Goal: Navigation & Orientation: Find specific page/section

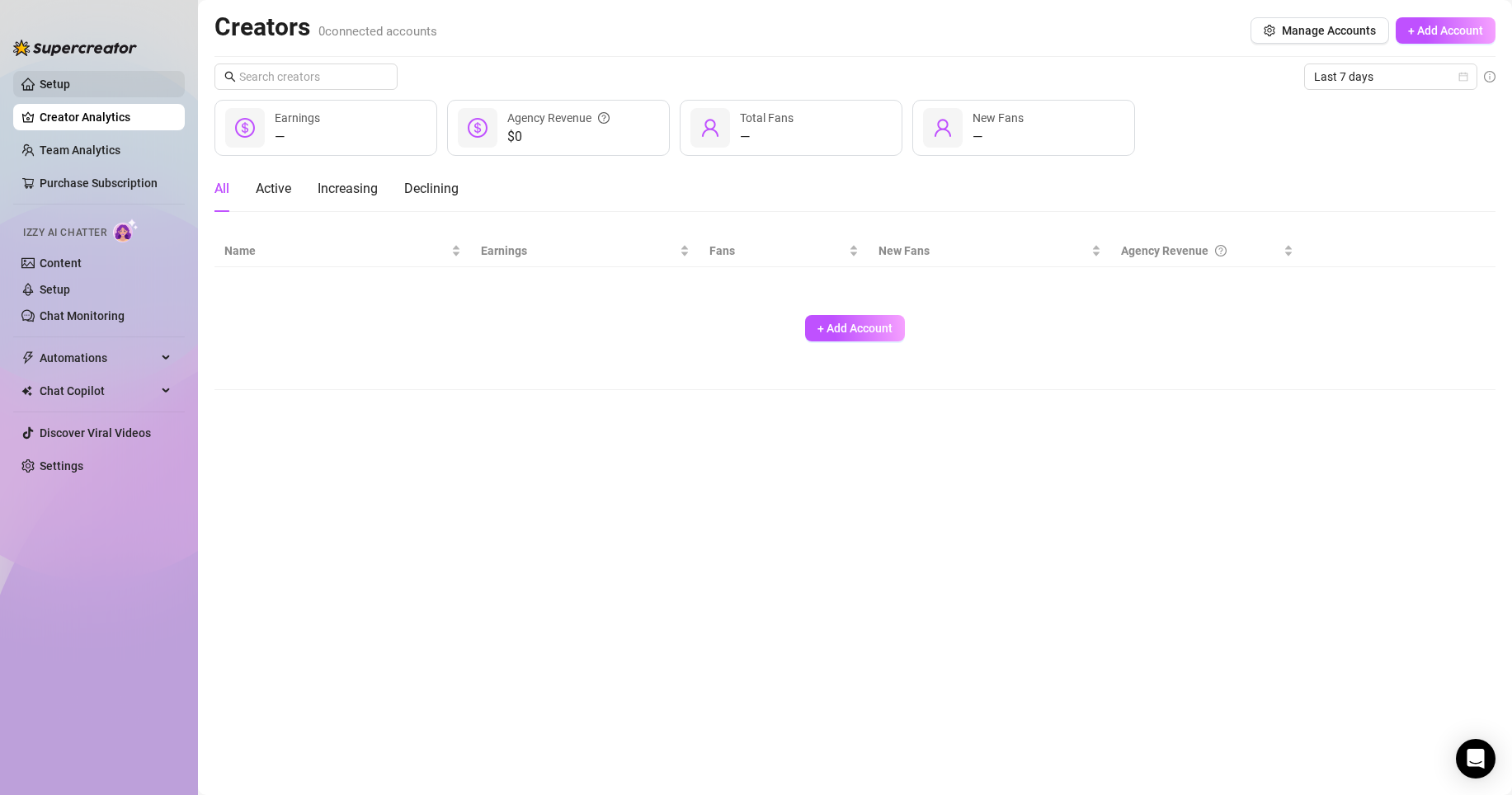
click at [70, 81] on link "Setup" at bounding box center [55, 84] width 30 height 13
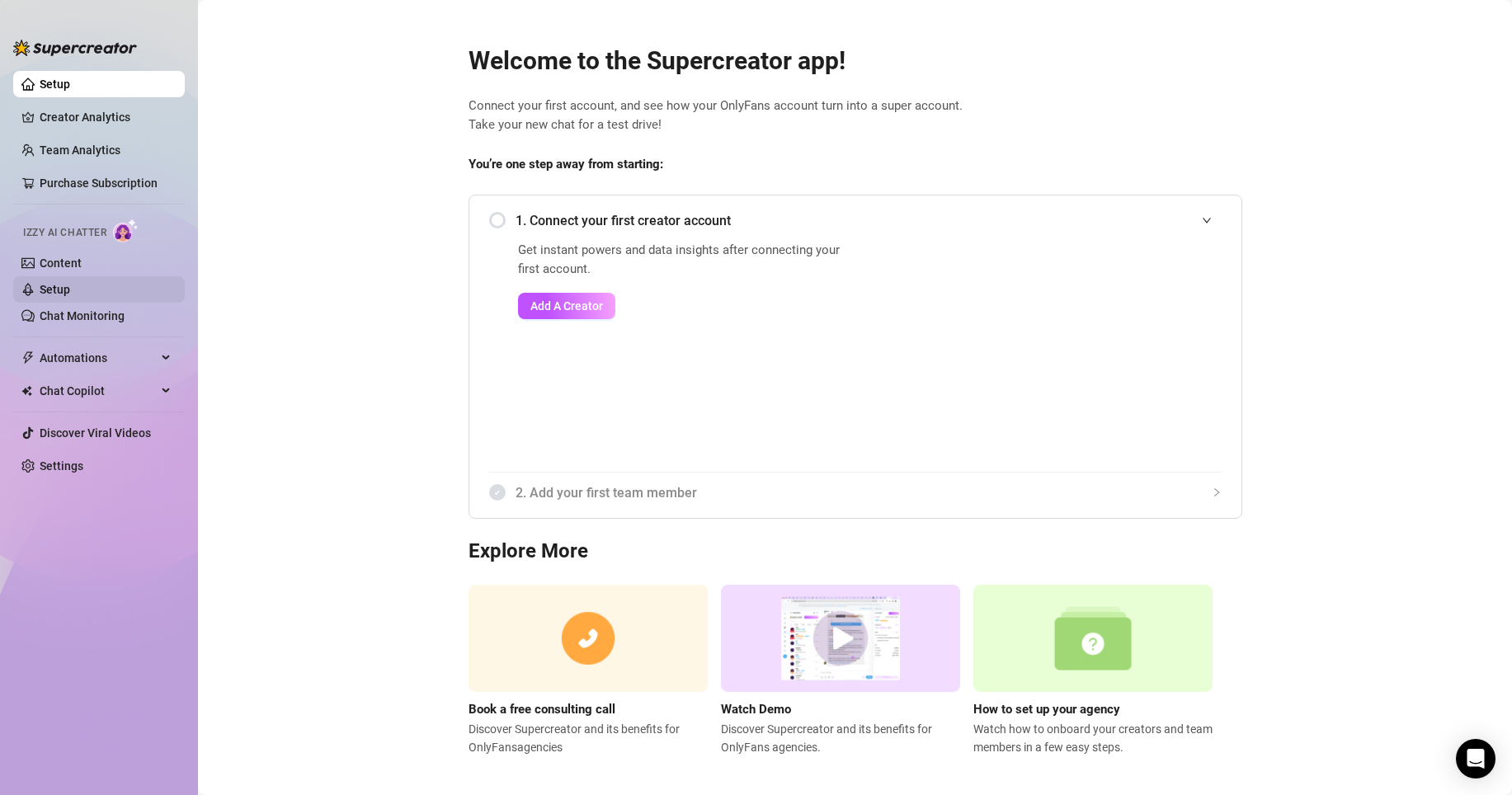
click at [70, 289] on link "Setup" at bounding box center [55, 289] width 30 height 13
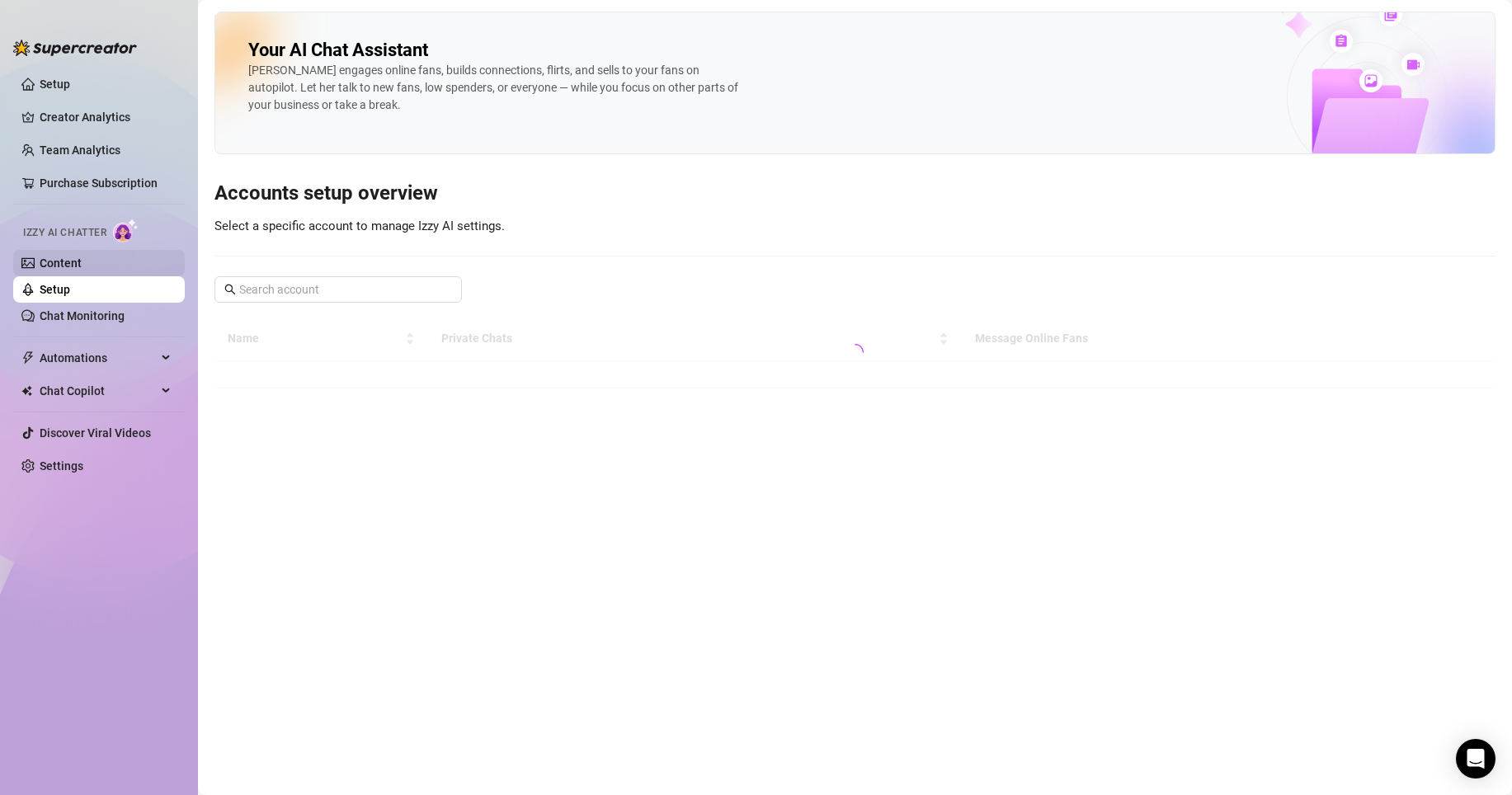
click at [82, 261] on link "Content" at bounding box center [61, 263] width 42 height 13
